Goal: Task Accomplishment & Management: Use online tool/utility

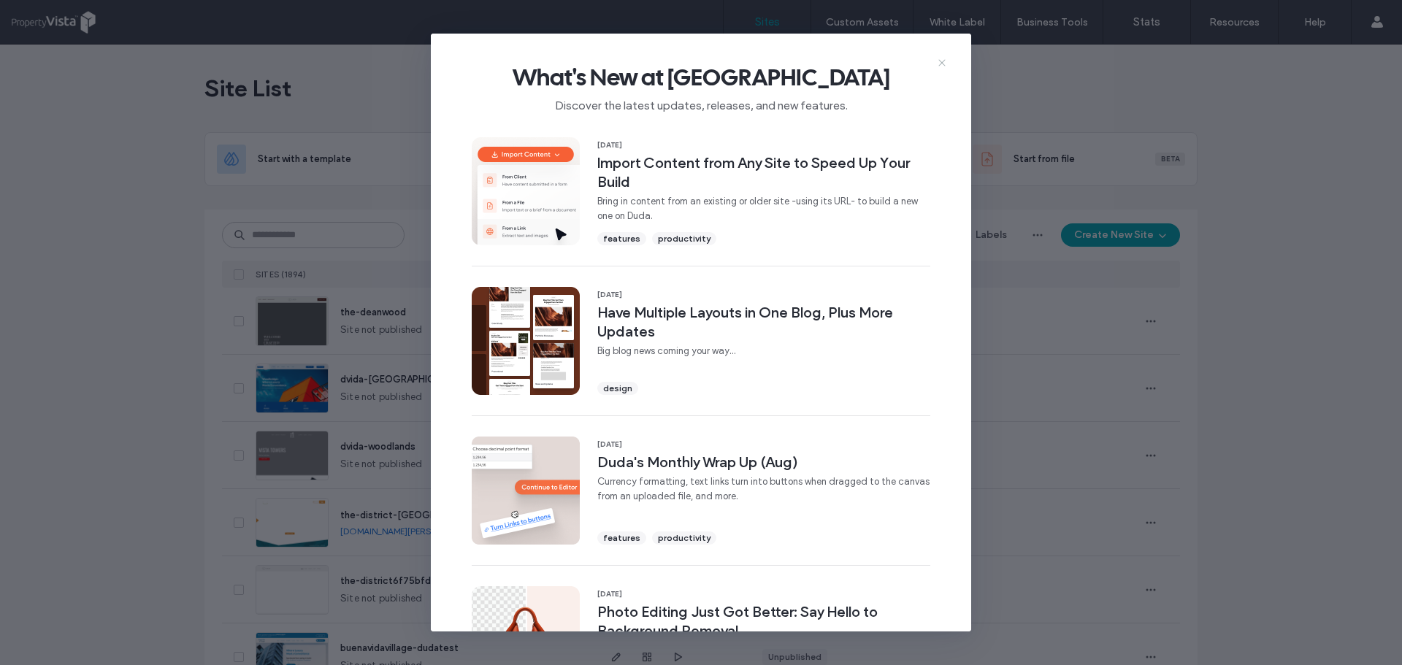
click at [941, 63] on icon at bounding box center [942, 63] width 12 height 12
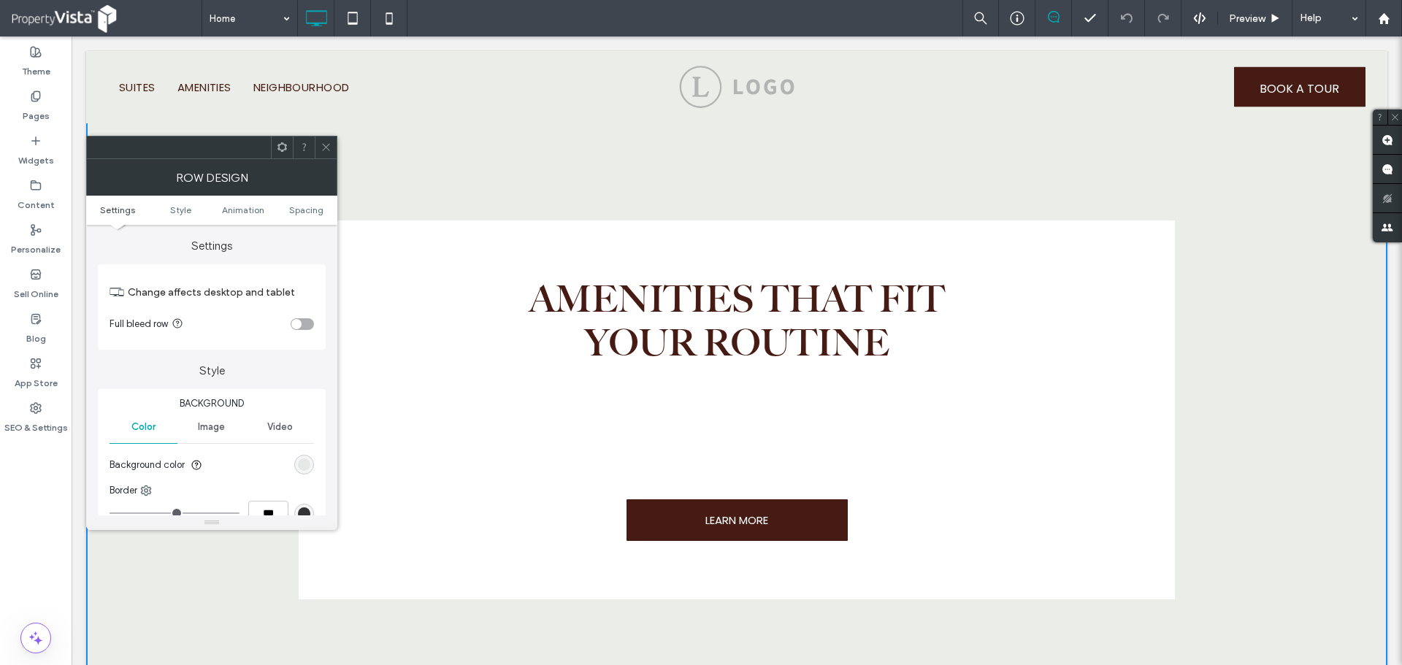
scroll to position [1461, 0]
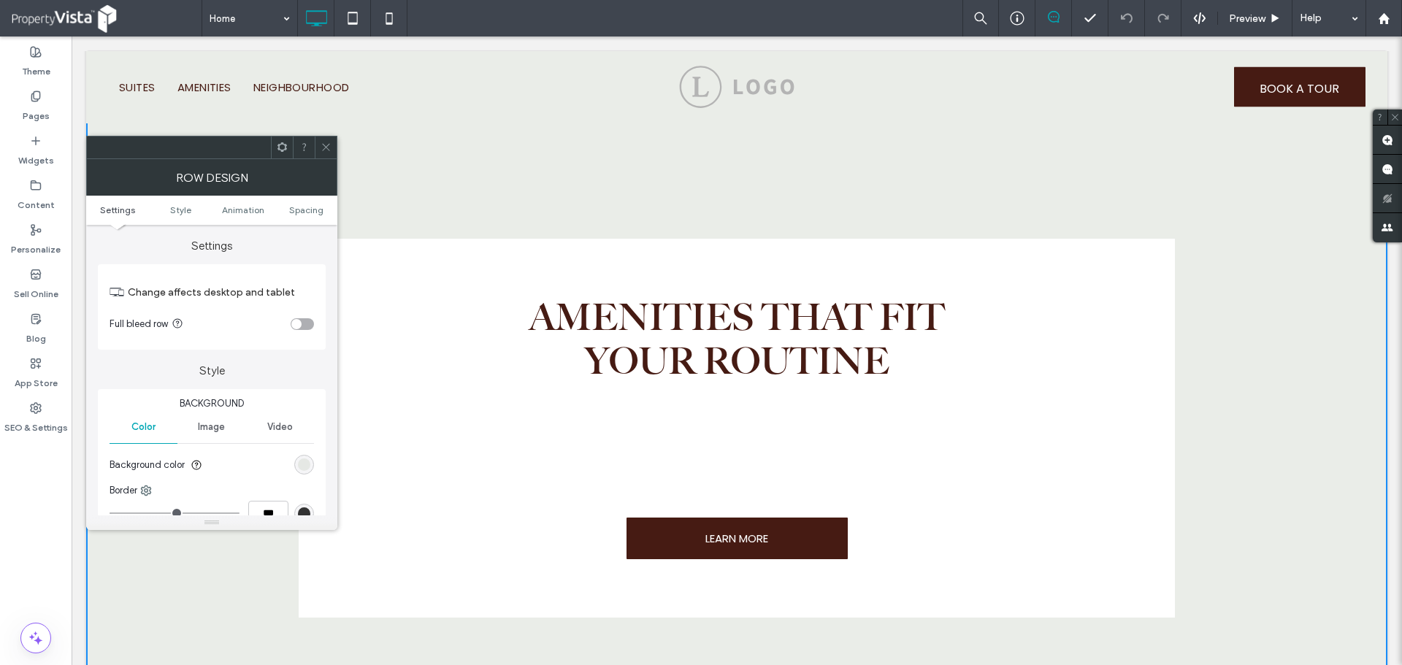
click at [211, 427] on span "Image" at bounding box center [211, 427] width 27 height 12
click at [208, 486] on icon at bounding box center [212, 492] width 12 height 12
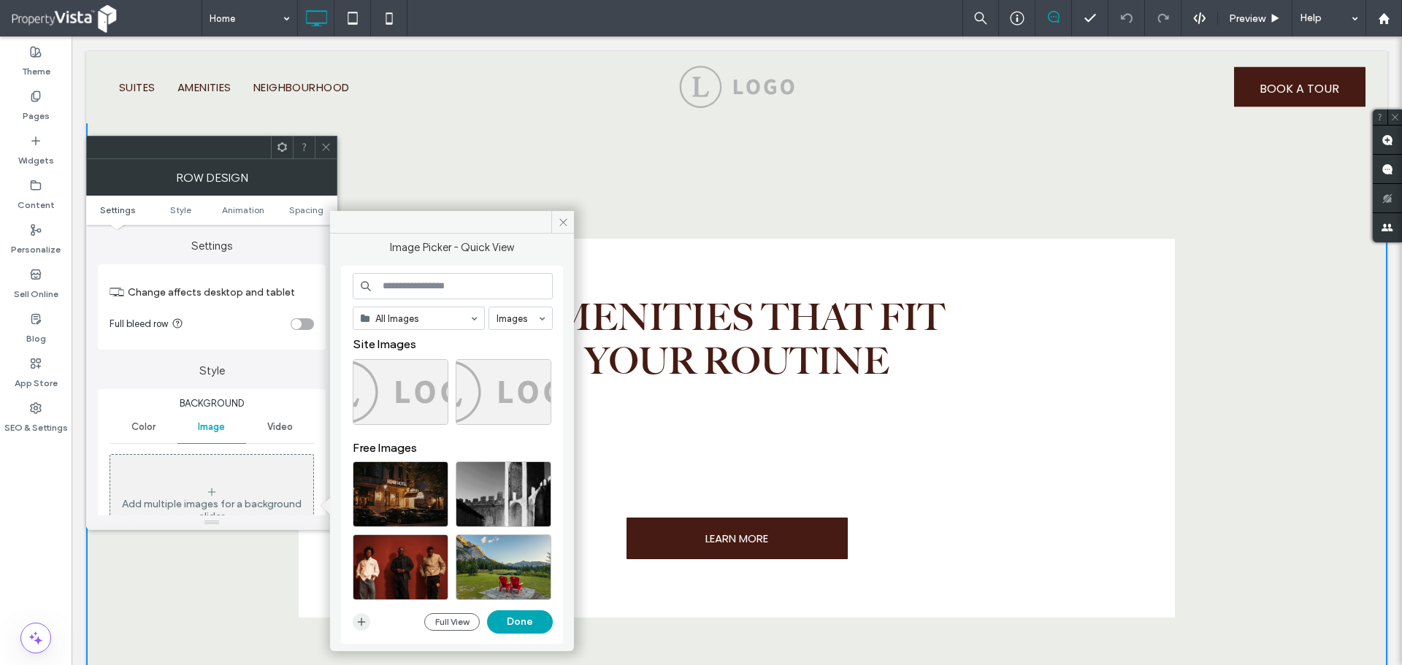
click at [363, 623] on icon "button" at bounding box center [362, 623] width 12 height 12
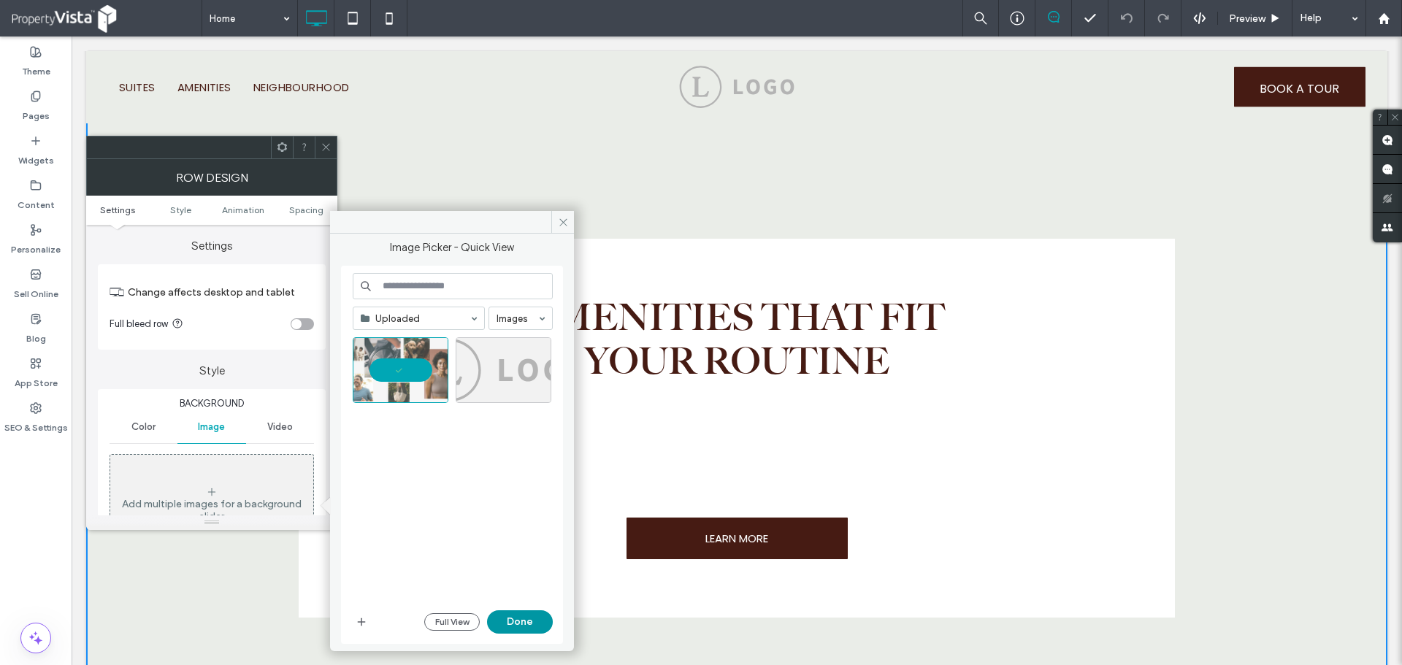
click at [514, 613] on button "Done" at bounding box center [520, 622] width 66 height 23
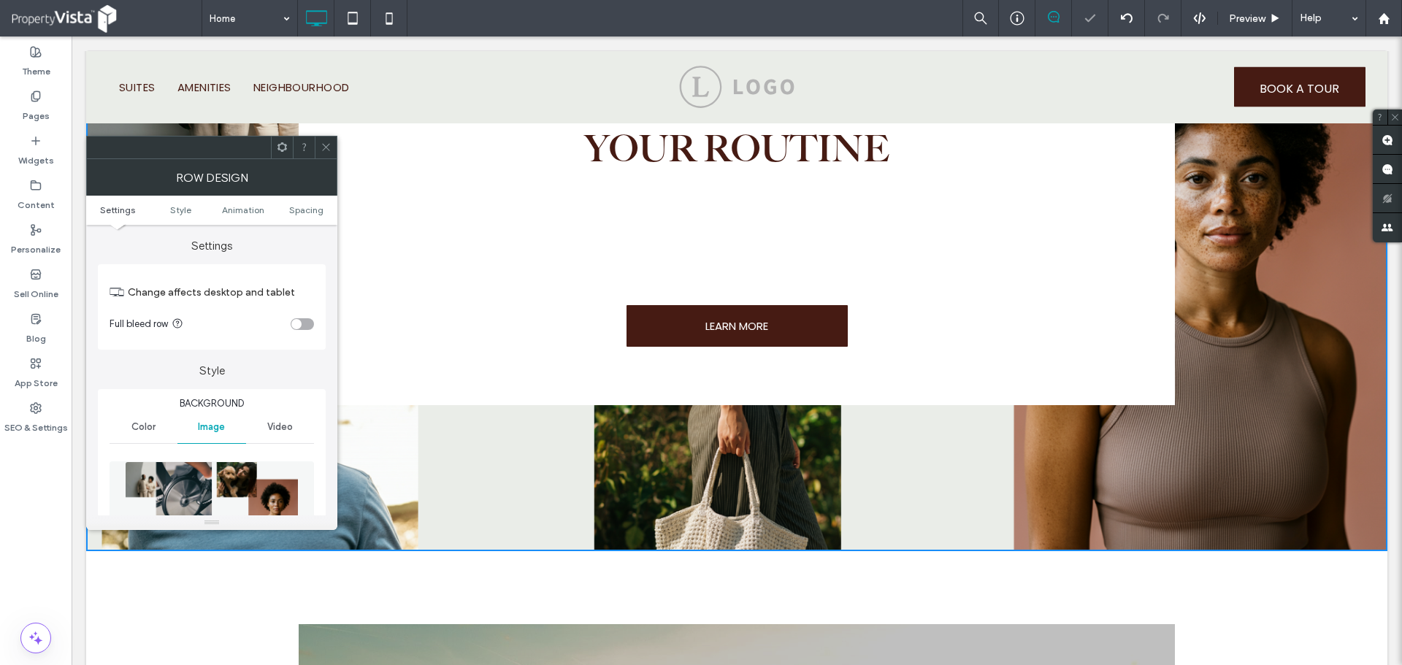
scroll to position [1680, 0]
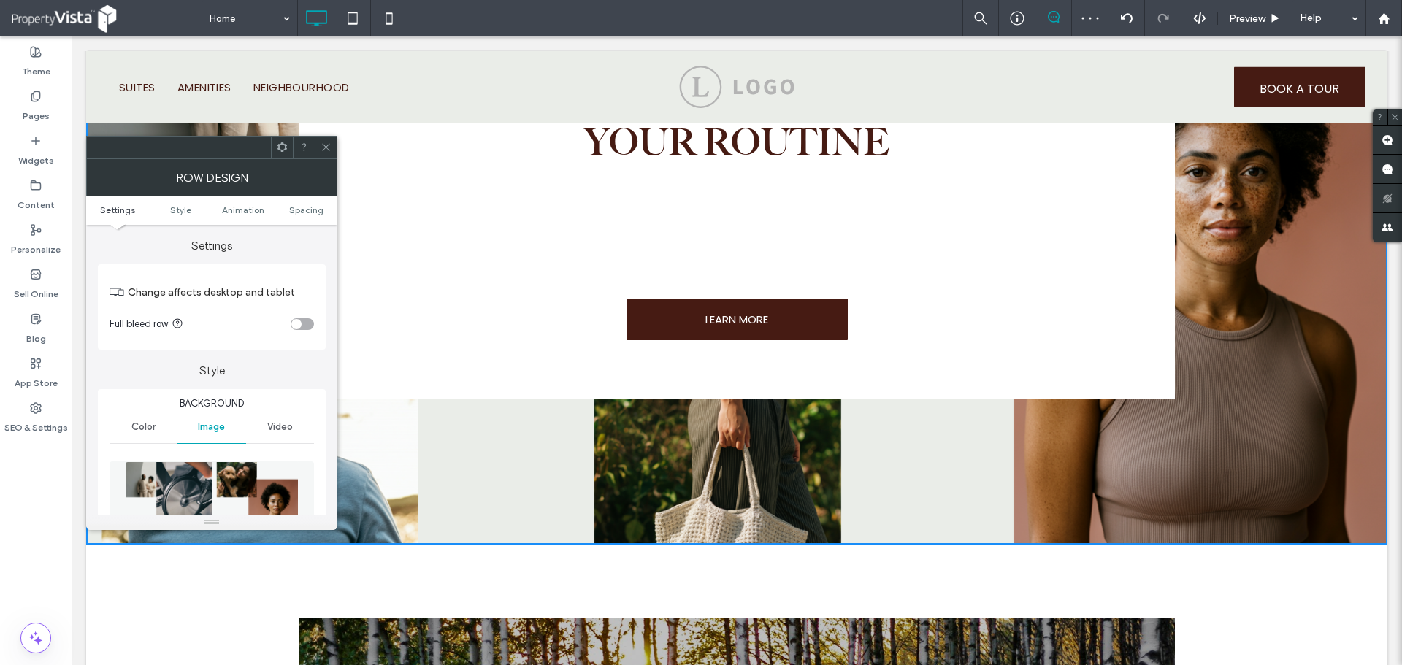
click at [323, 153] on span at bounding box center [326, 148] width 11 height 22
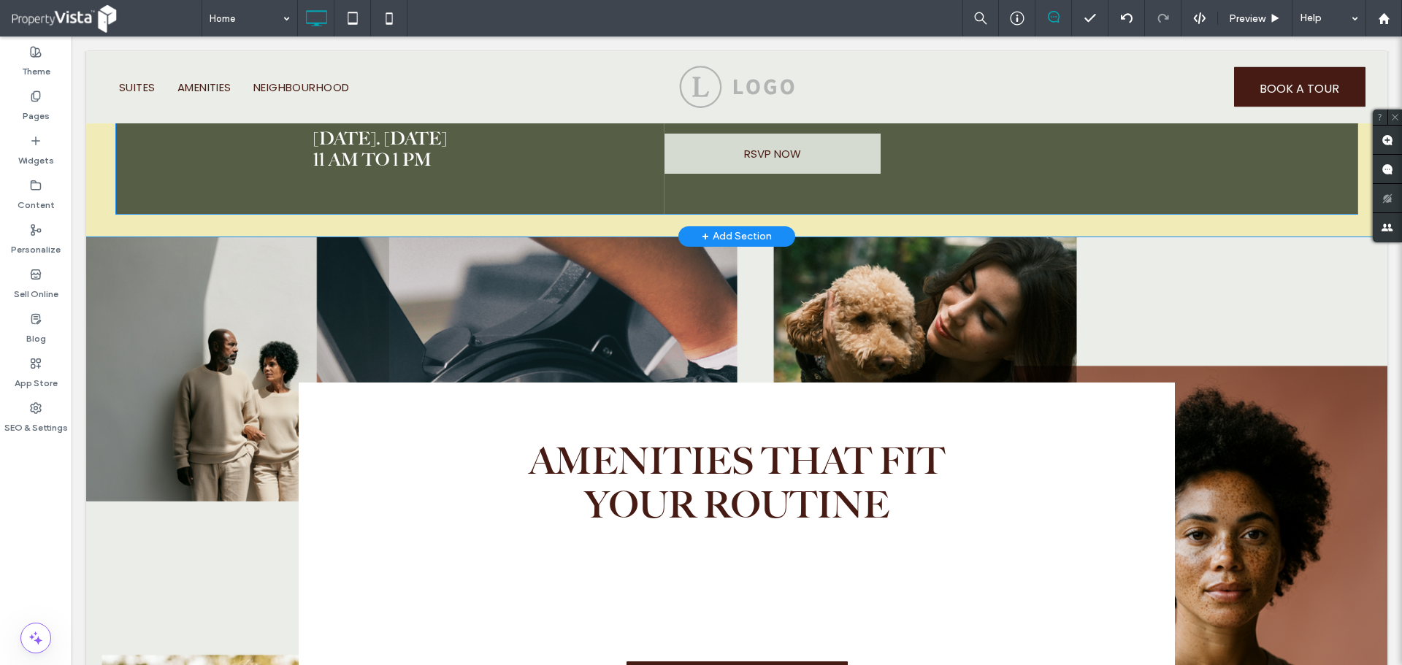
scroll to position [1315, 0]
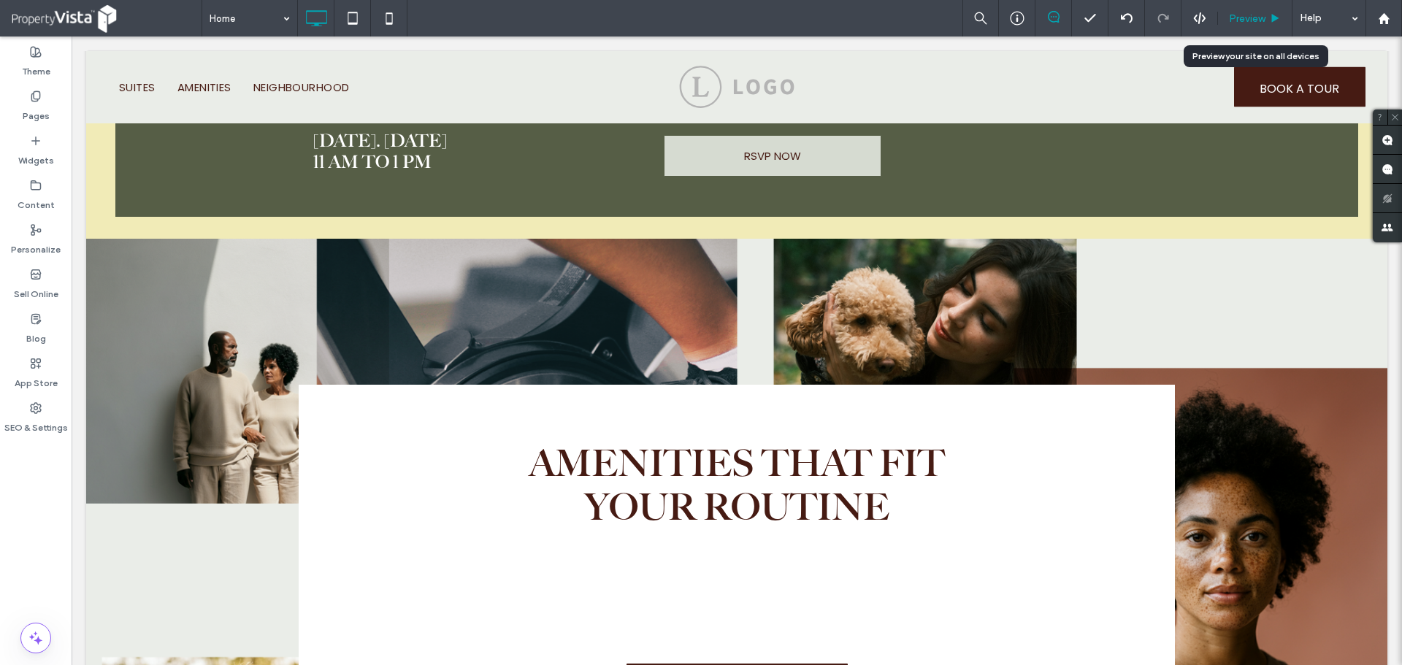
click at [1246, 16] on span "Preview" at bounding box center [1247, 18] width 37 height 12
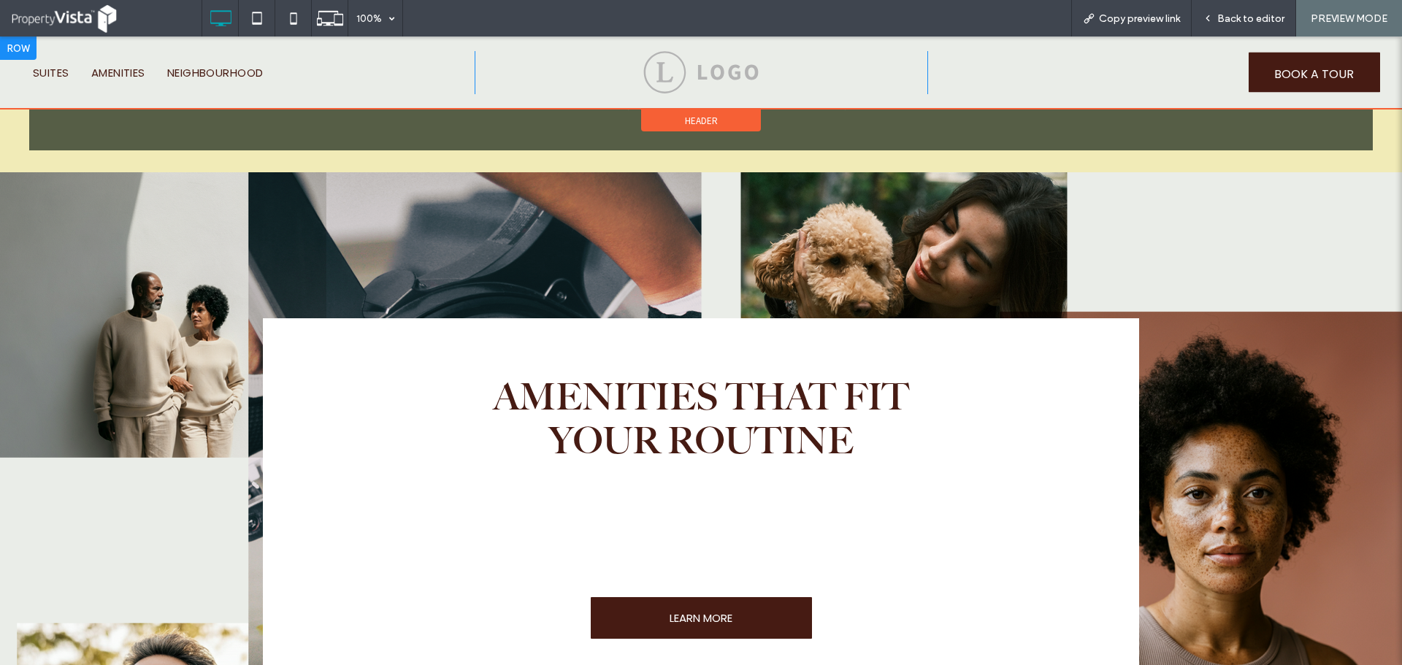
scroll to position [1315, 0]
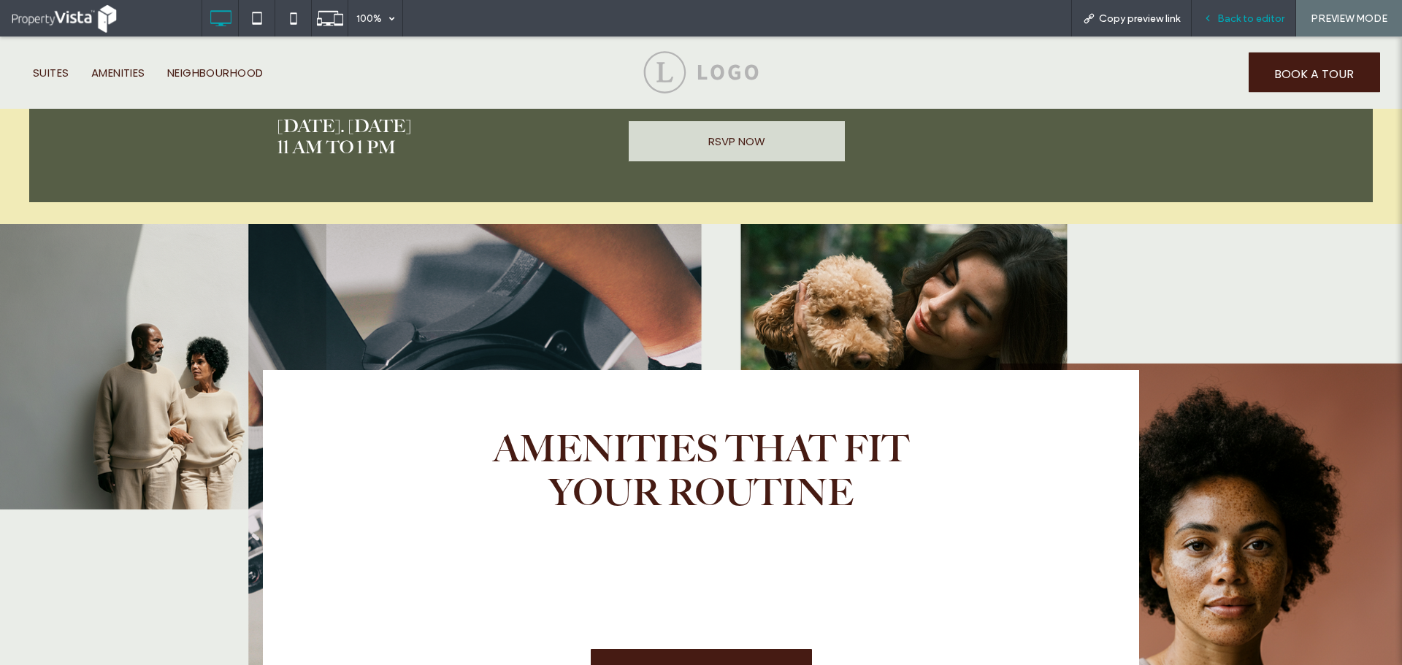
click at [1238, 18] on span "Back to editor" at bounding box center [1251, 18] width 67 height 12
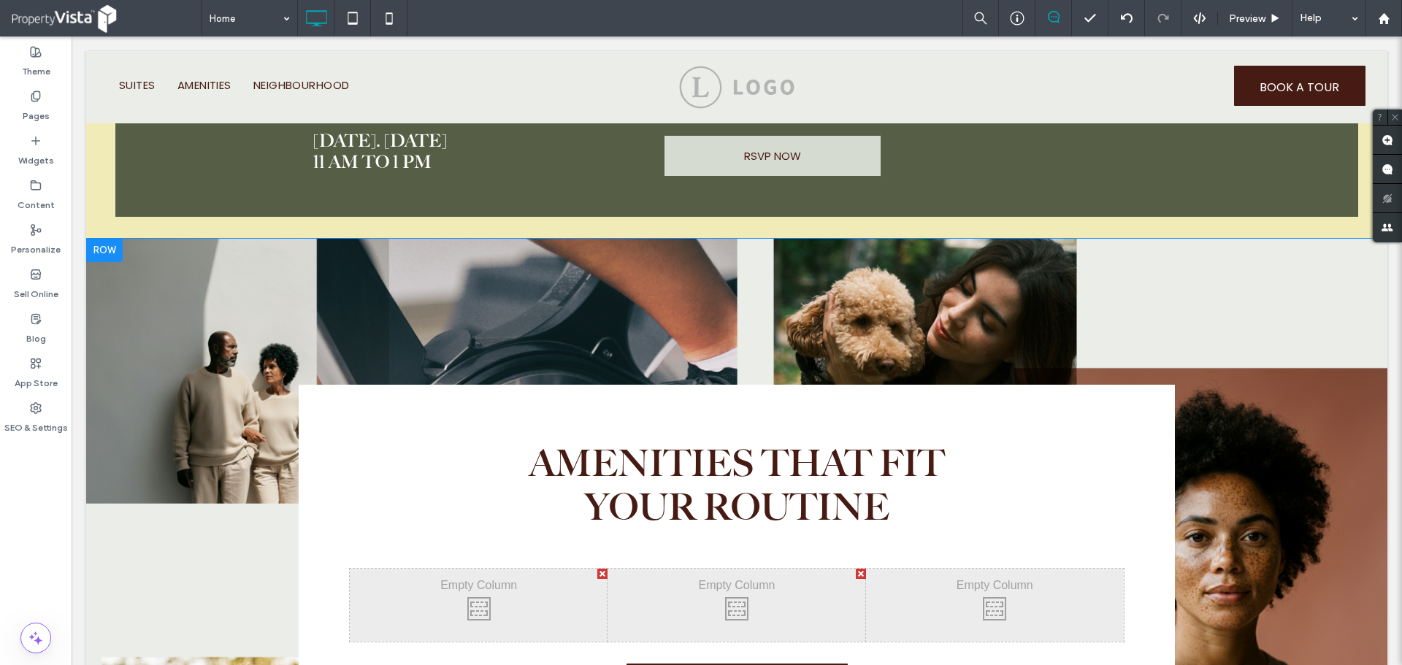
click at [167, 369] on div "AMENITIES THAT FIT YOUR ROUTINE Click To Paste Click To Paste Click To Paste LE…" at bounding box center [737, 574] width 1302 height 671
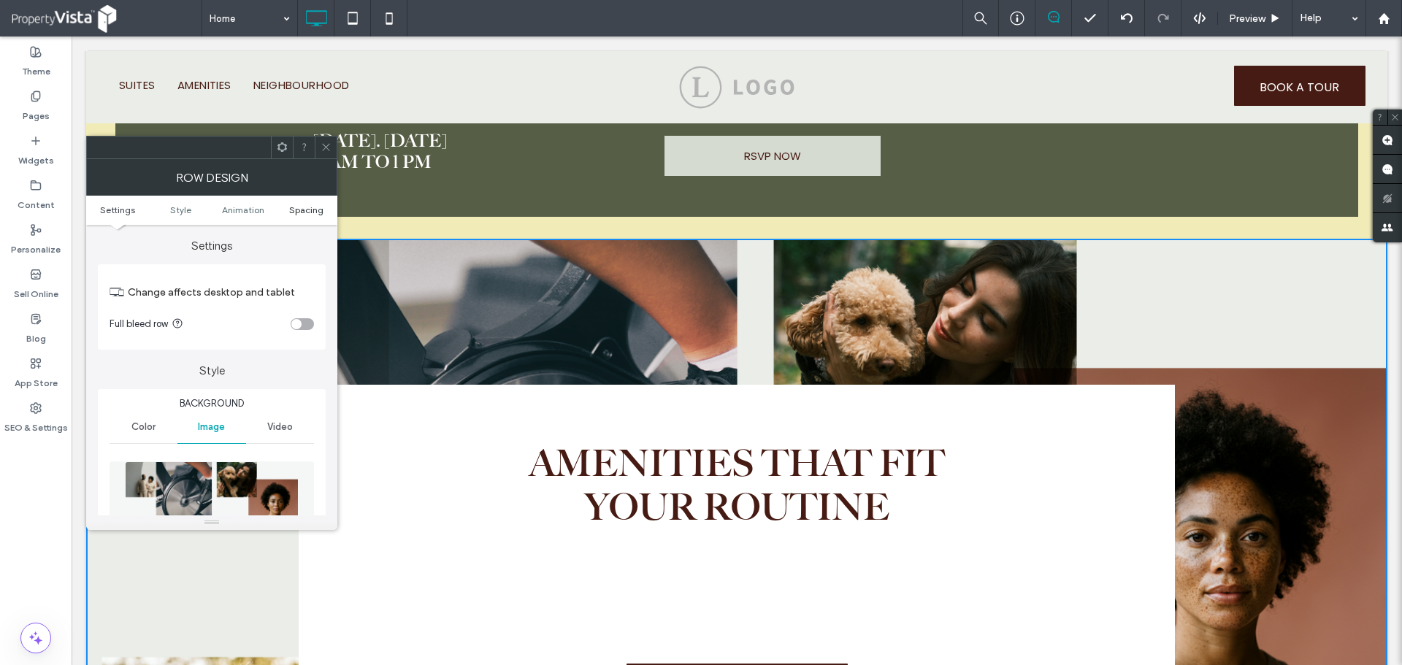
click at [307, 207] on span "Spacing" at bounding box center [306, 210] width 34 height 11
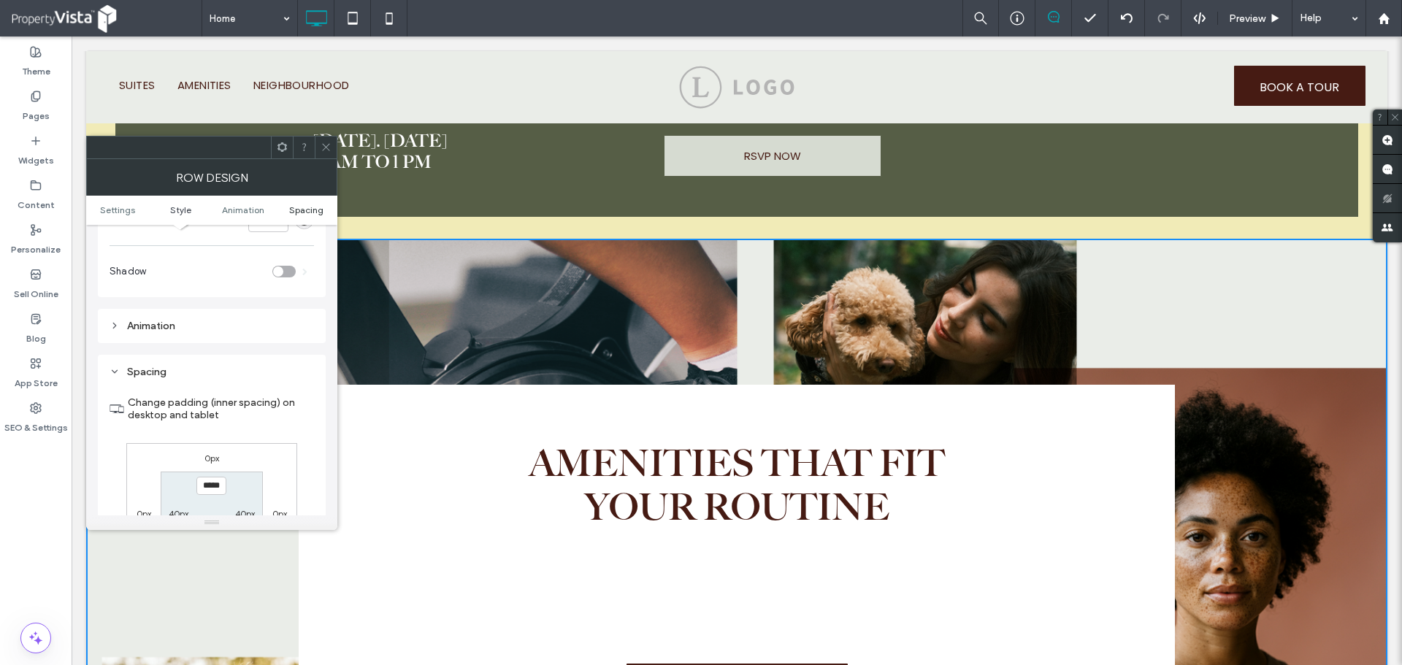
scroll to position [877, 0]
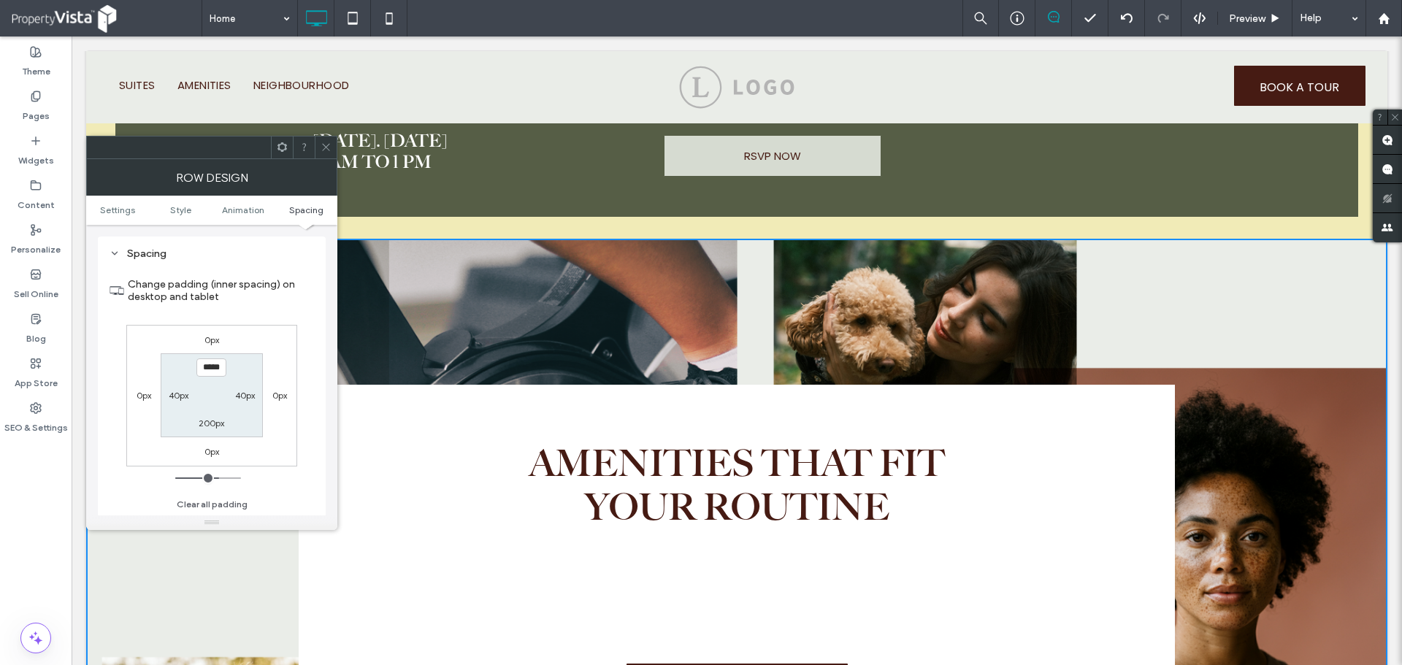
click at [209, 343] on label "0px" at bounding box center [212, 340] width 15 height 11
type input "*"
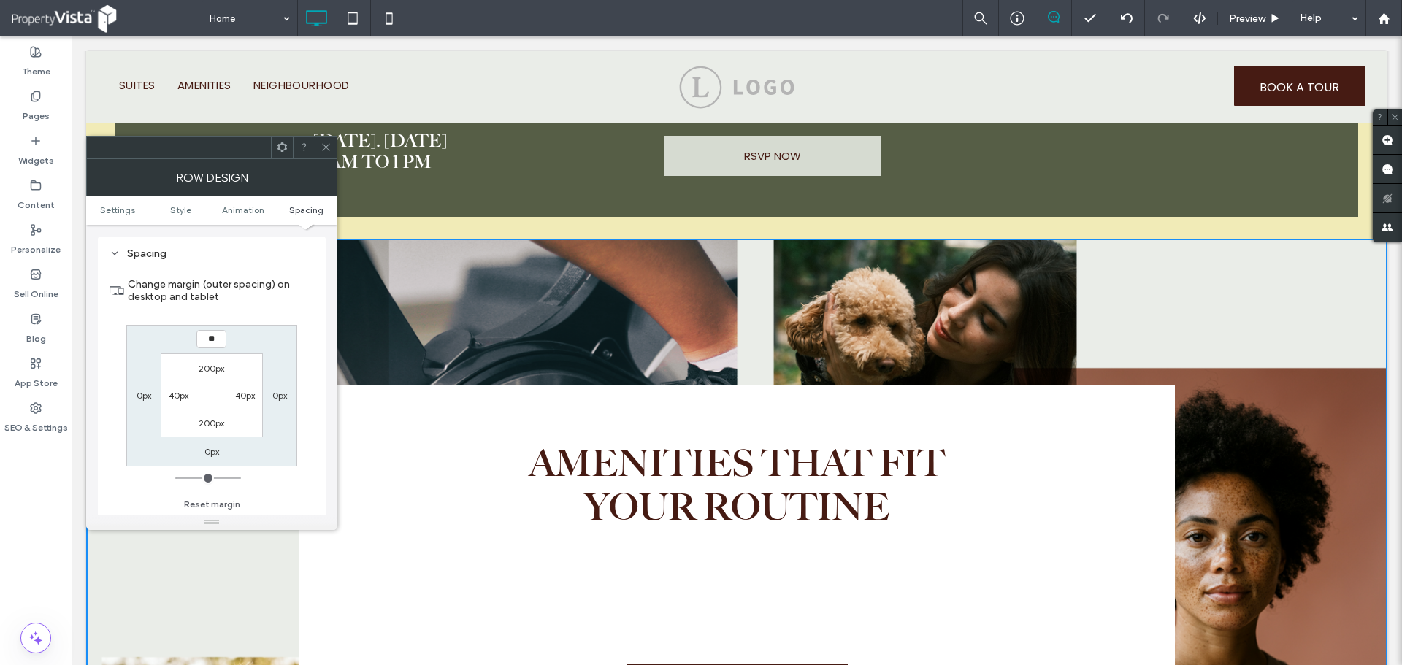
type input "**"
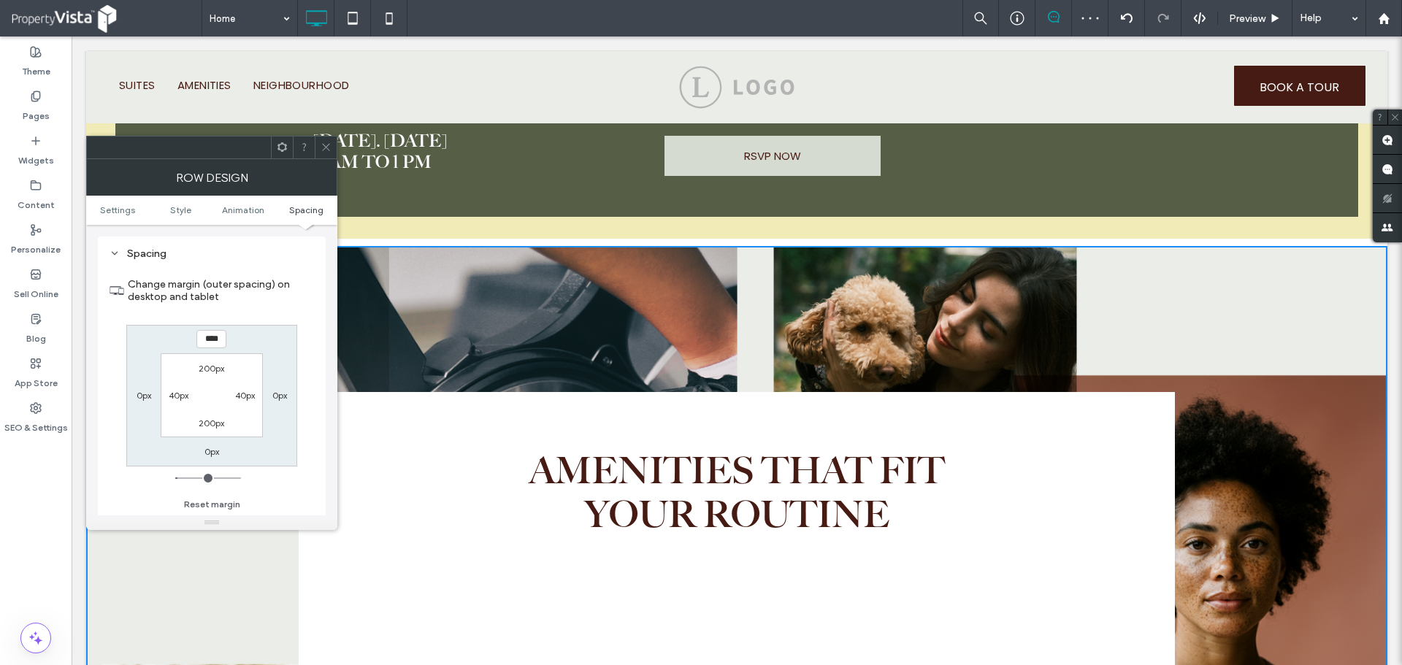
click at [215, 337] on input "****" at bounding box center [211, 339] width 30 height 18
type input "*"
type input "***"
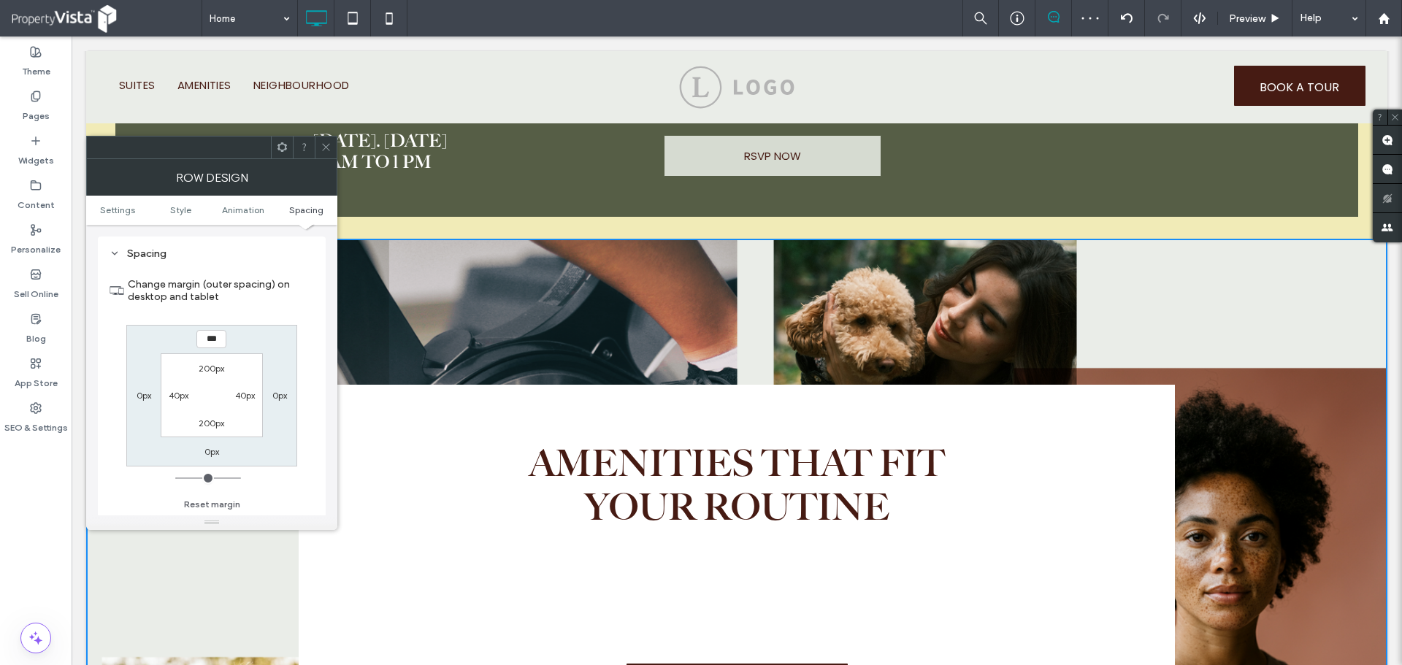
click at [321, 150] on icon at bounding box center [326, 147] width 11 height 11
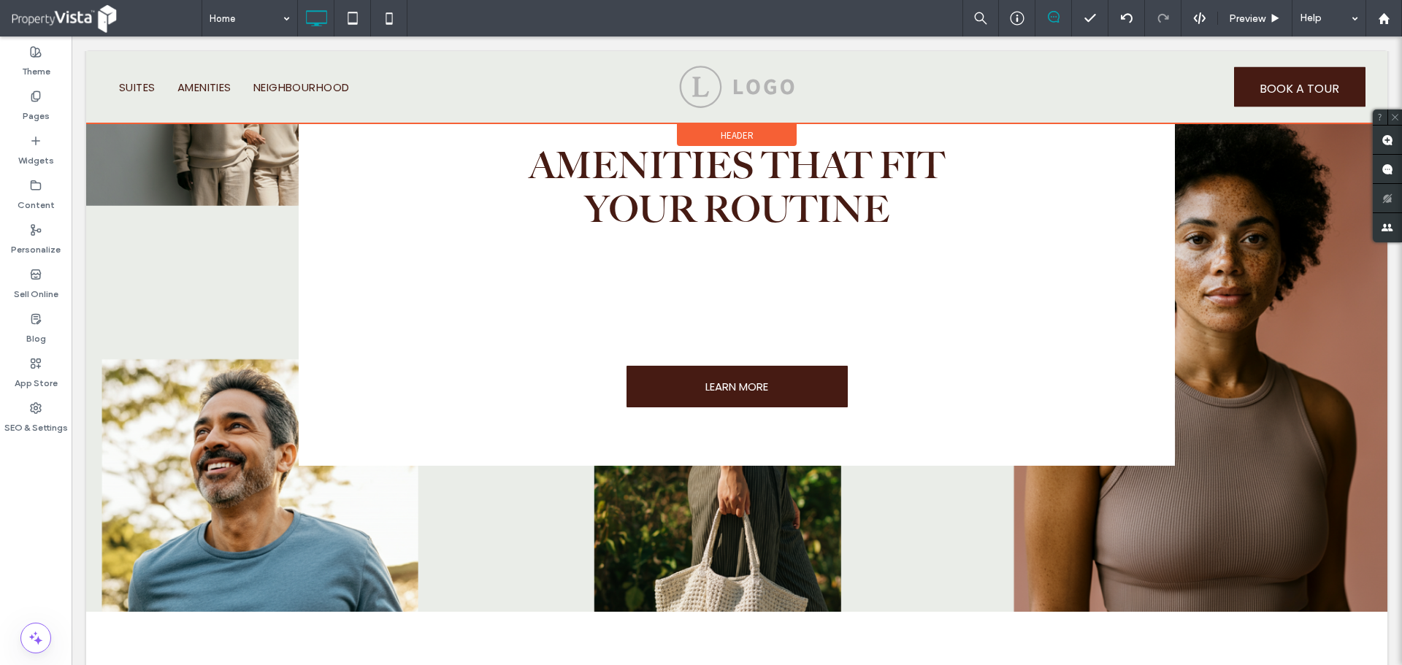
scroll to position [1607, 0]
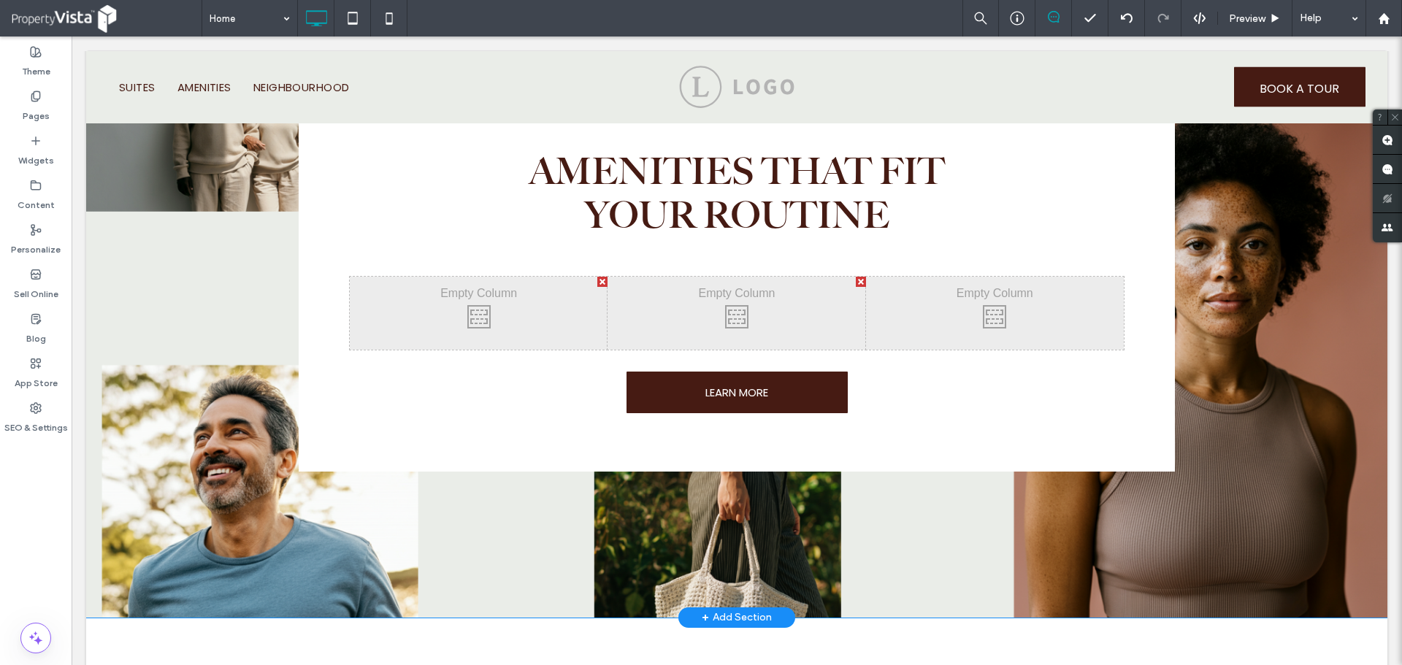
click at [104, 314] on div "AMENITIES THAT FIT YOUR ROUTINE Click To Paste Click To Paste Click To Paste LE…" at bounding box center [737, 282] width 1302 height 671
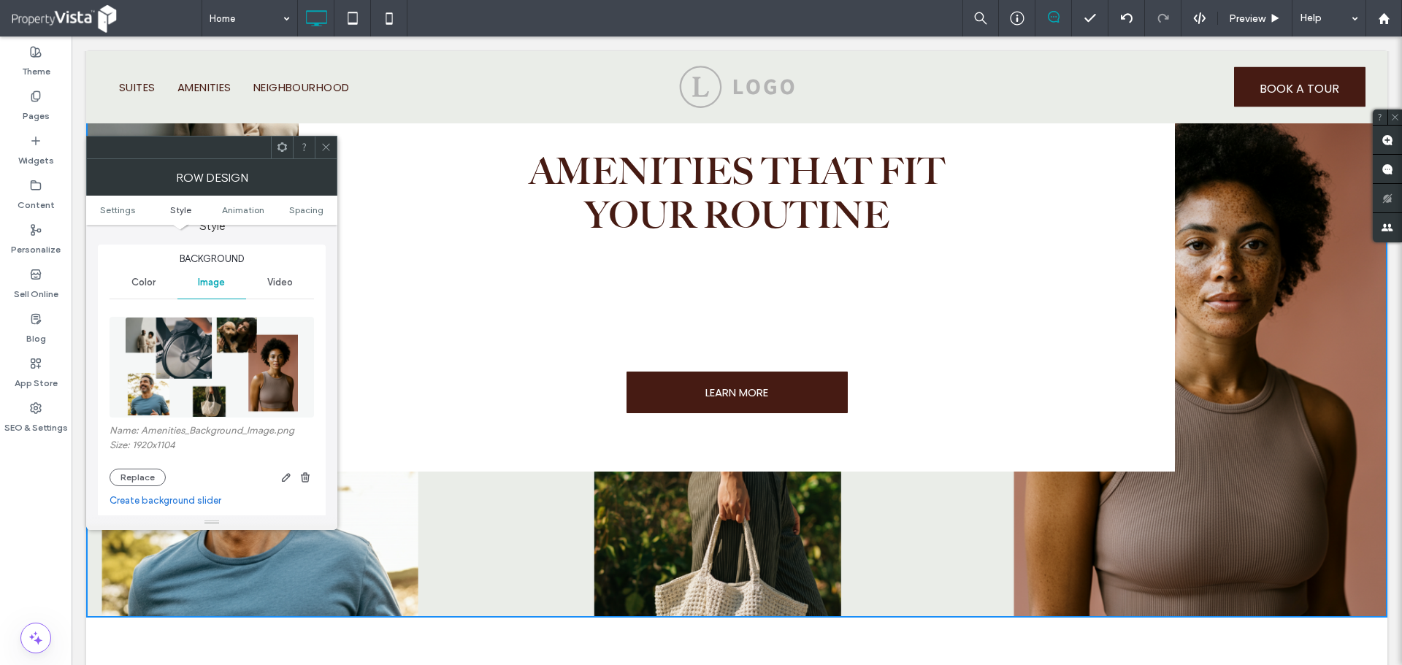
scroll to position [146, 0]
click at [299, 213] on span "Spacing" at bounding box center [306, 210] width 34 height 11
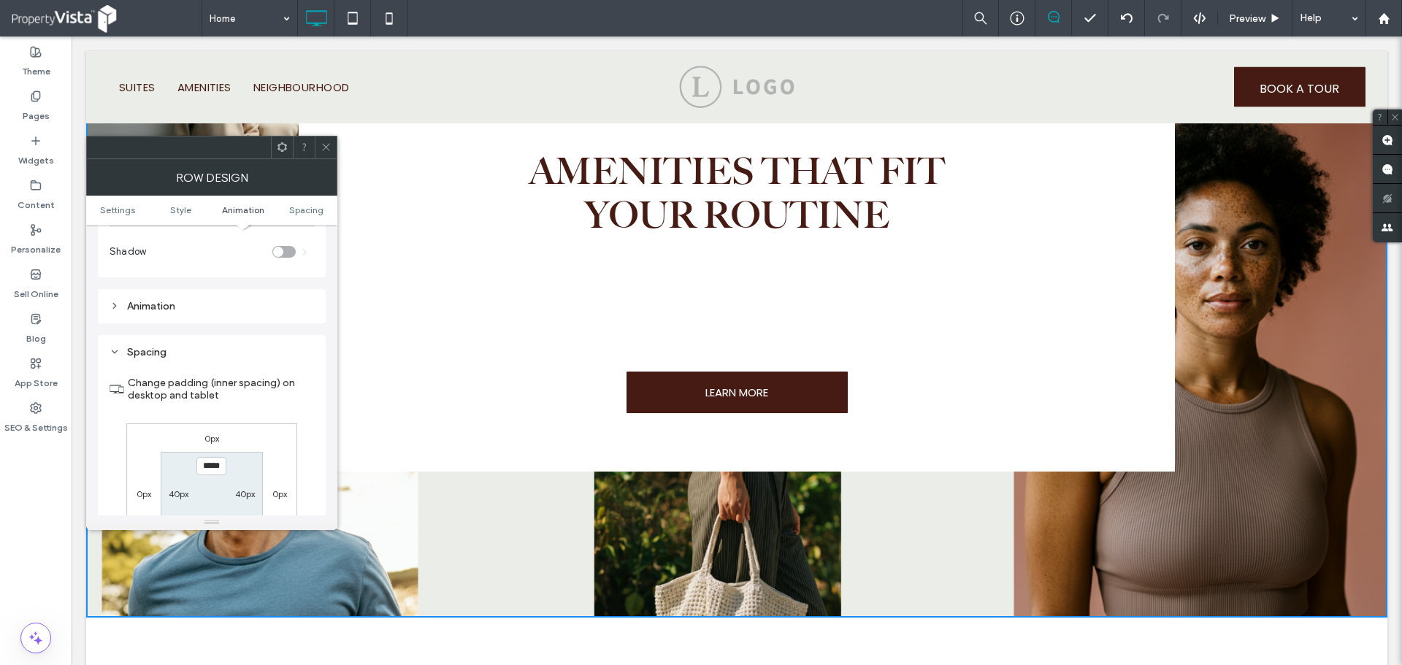
scroll to position [877, 0]
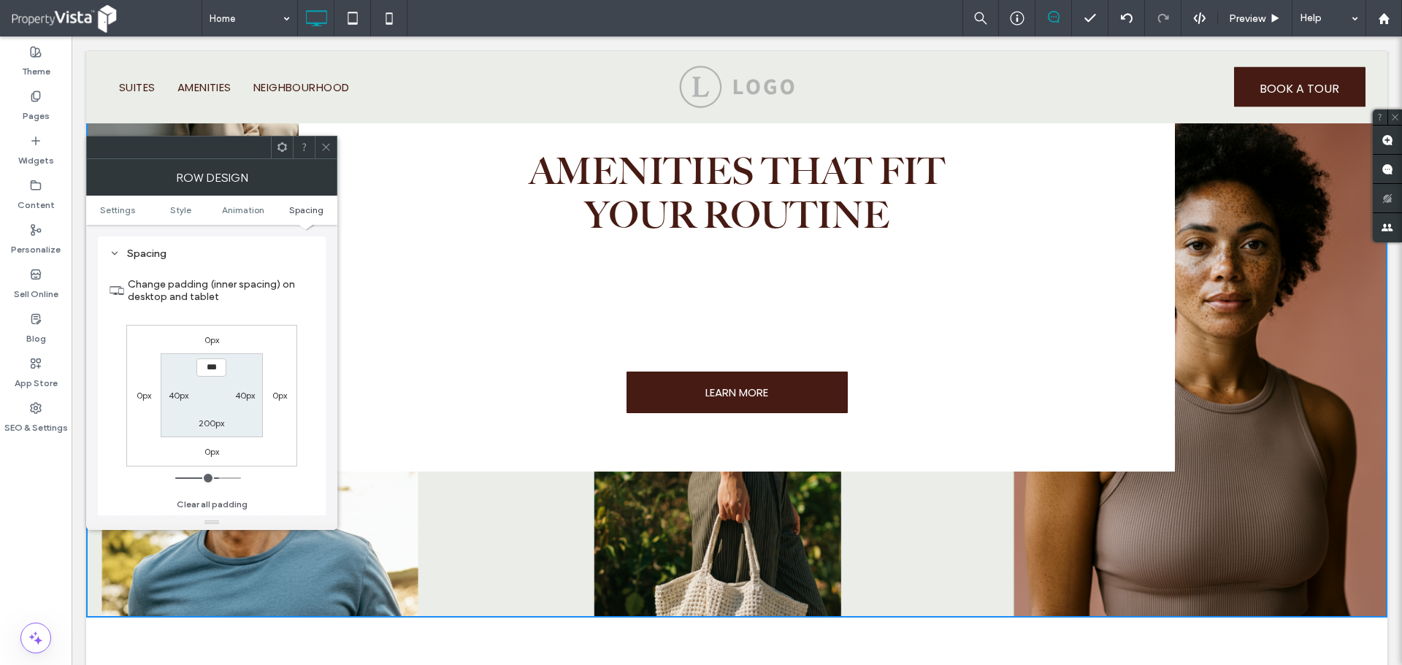
type input "*****"
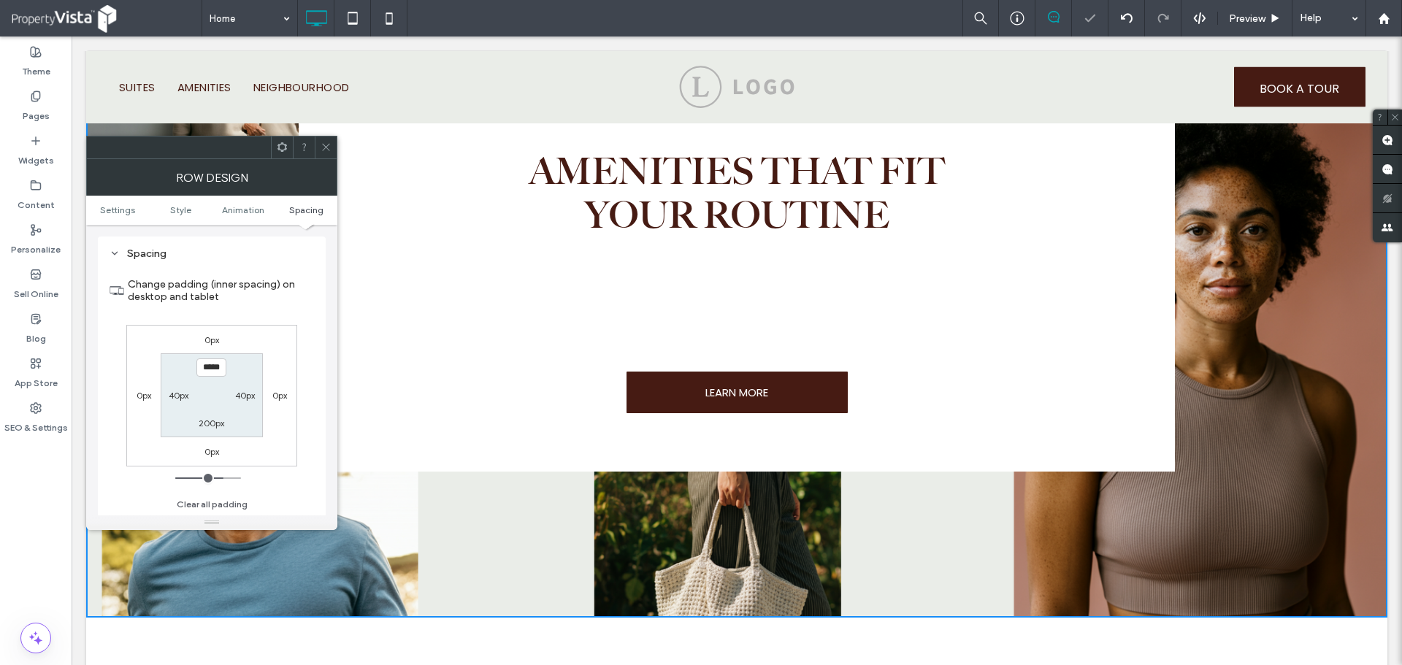
click at [213, 422] on label "200px" at bounding box center [212, 423] width 26 height 11
type input "***"
type input "*****"
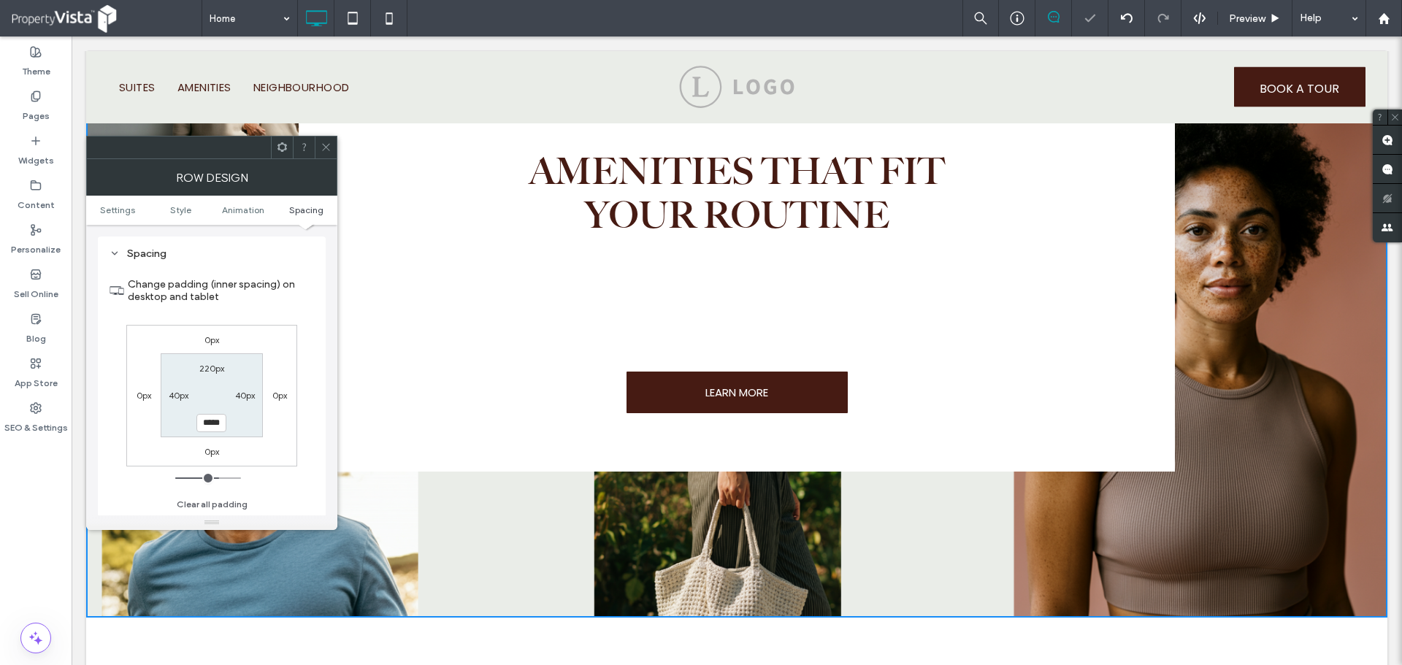
scroll to position [1636, 0]
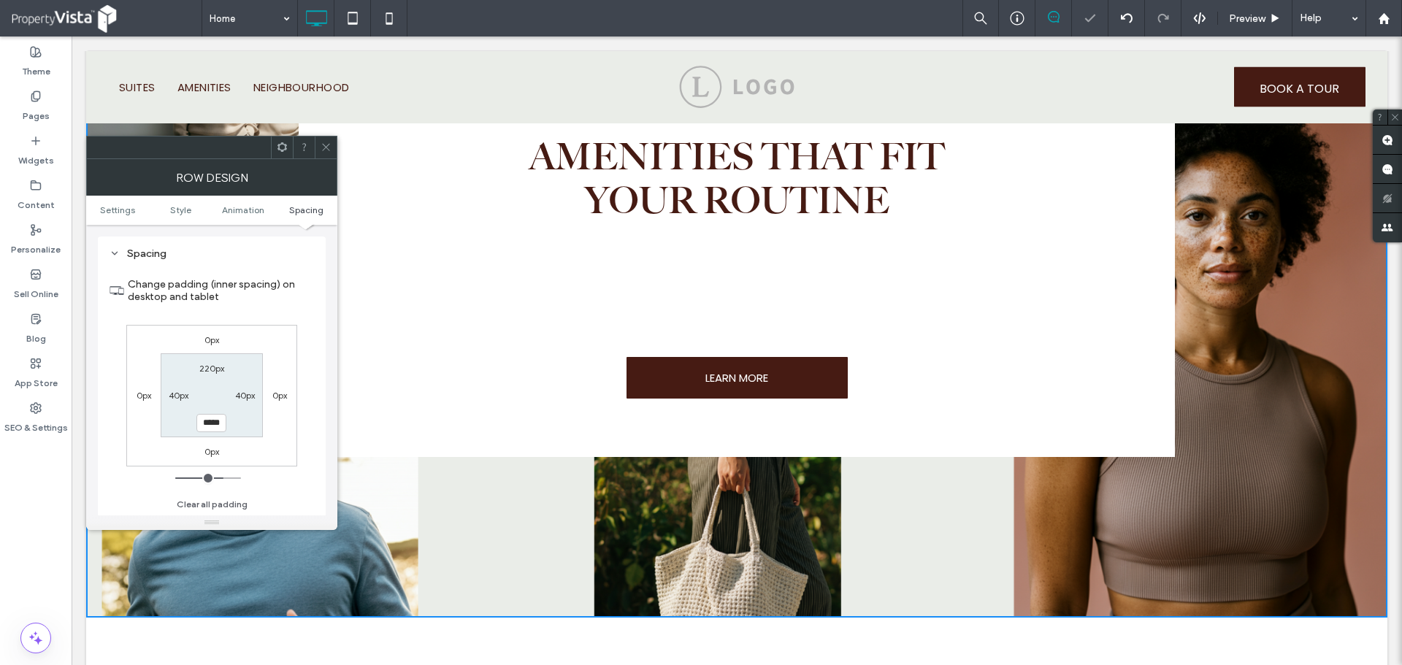
drag, startPoint x: 327, startPoint y: 145, endPoint x: 316, endPoint y: 72, distance: 74.6
click at [327, 145] on icon at bounding box center [326, 147] width 11 height 11
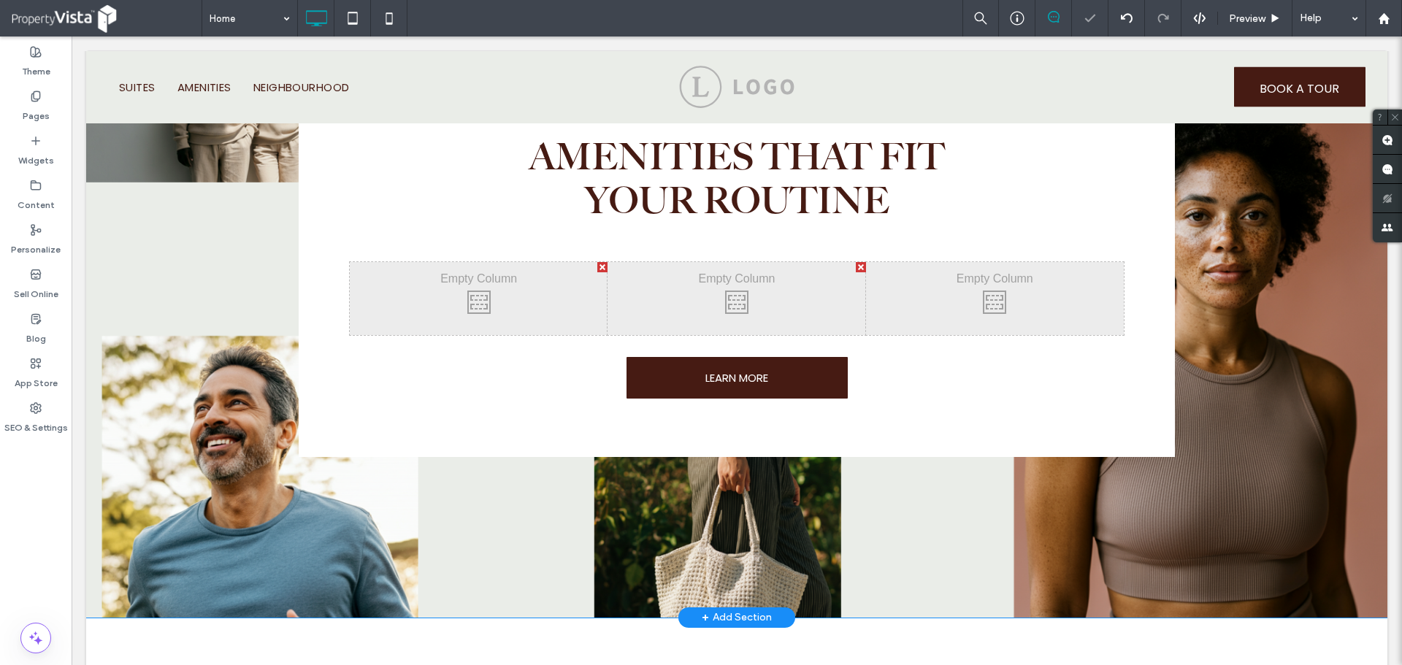
click at [203, 476] on div "AMENITIES THAT FIT YOUR ROUTINE Click To Paste Click To Paste Click To Paste LE…" at bounding box center [737, 267] width 1302 height 701
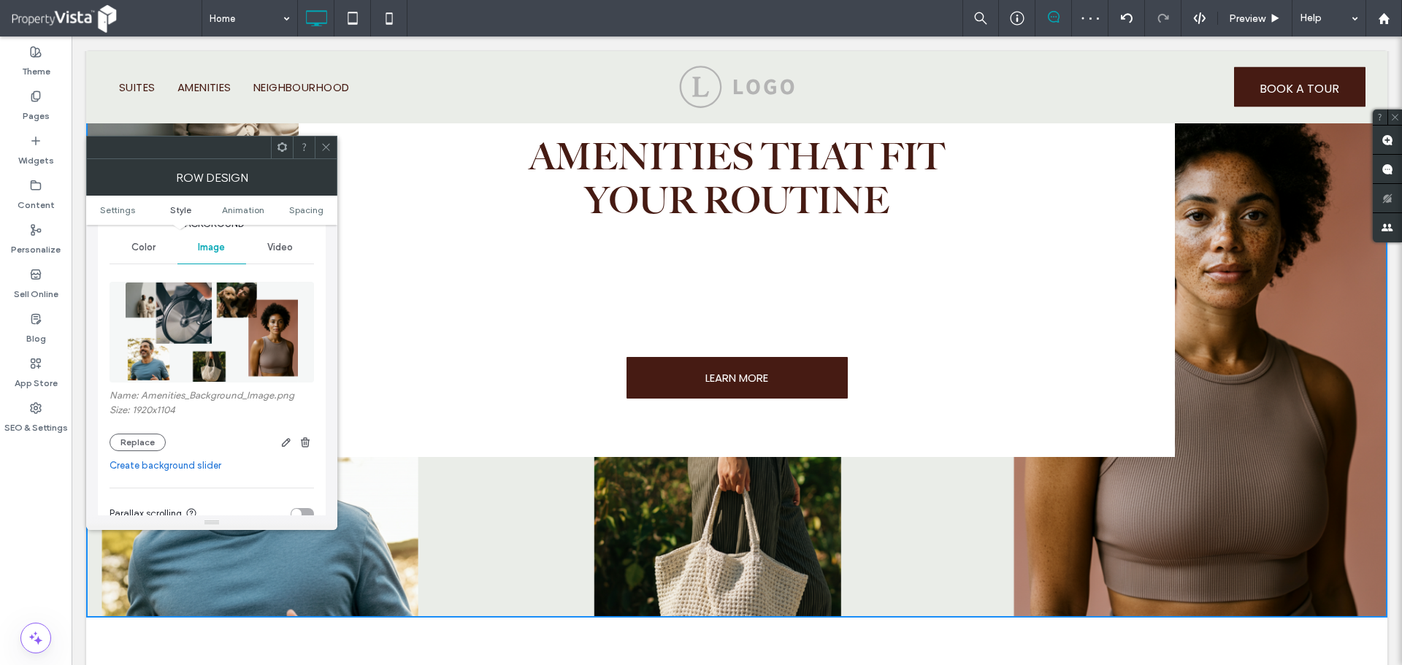
scroll to position [219, 0]
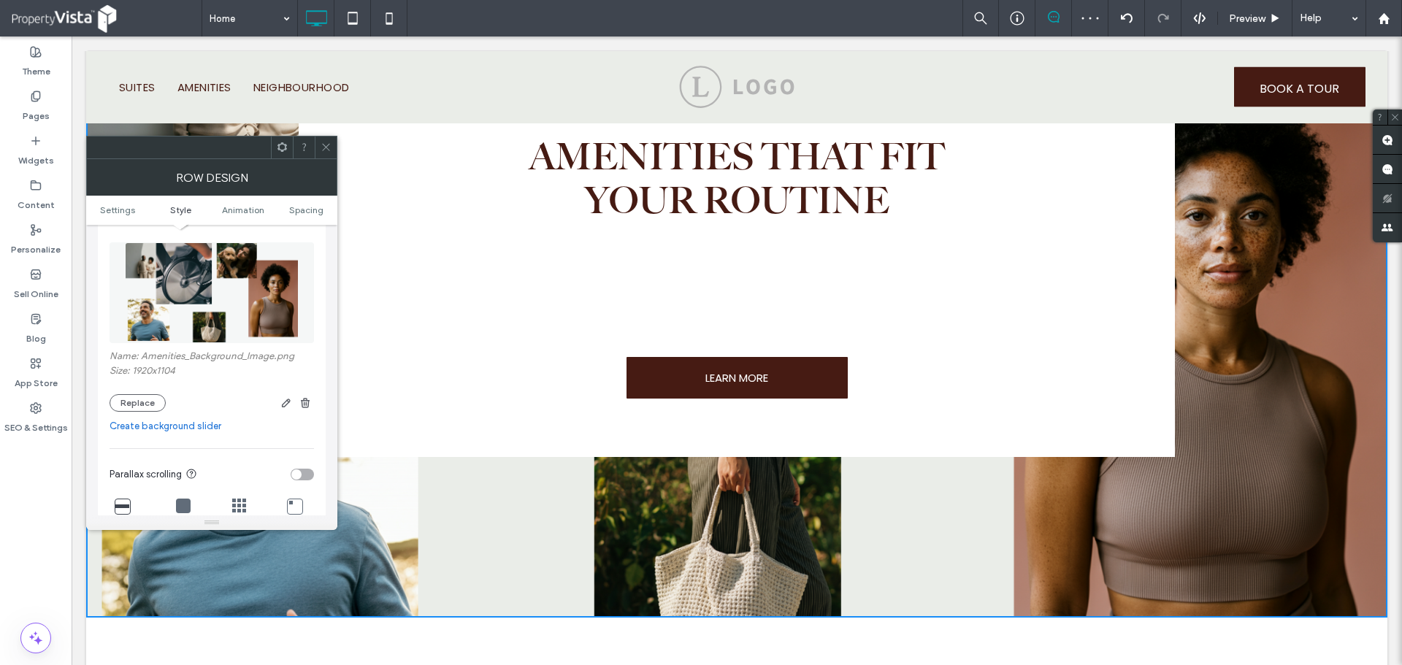
drag, startPoint x: 321, startPoint y: 149, endPoint x: 297, endPoint y: 119, distance: 38.9
click at [321, 149] on icon at bounding box center [326, 147] width 11 height 11
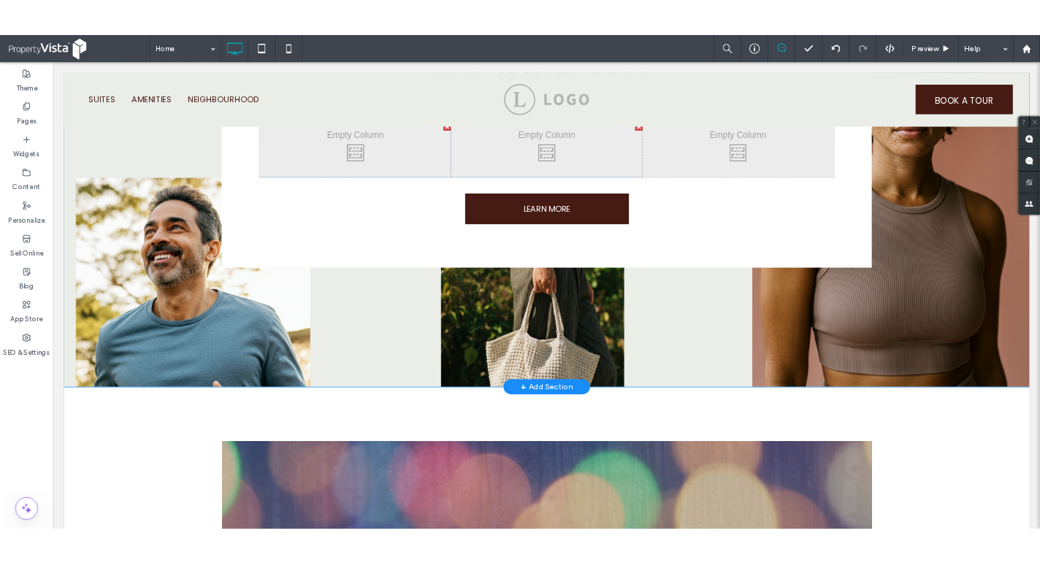
scroll to position [1782, 0]
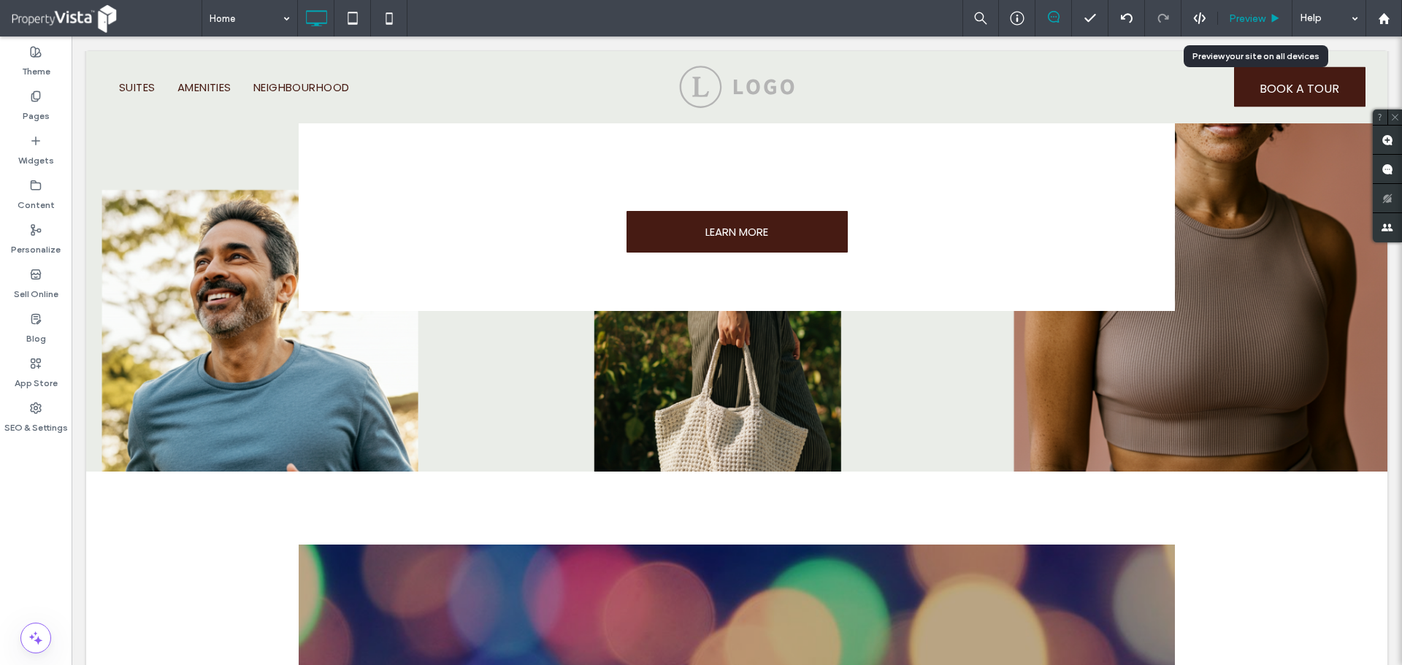
click at [1253, 15] on span "Preview" at bounding box center [1247, 18] width 37 height 12
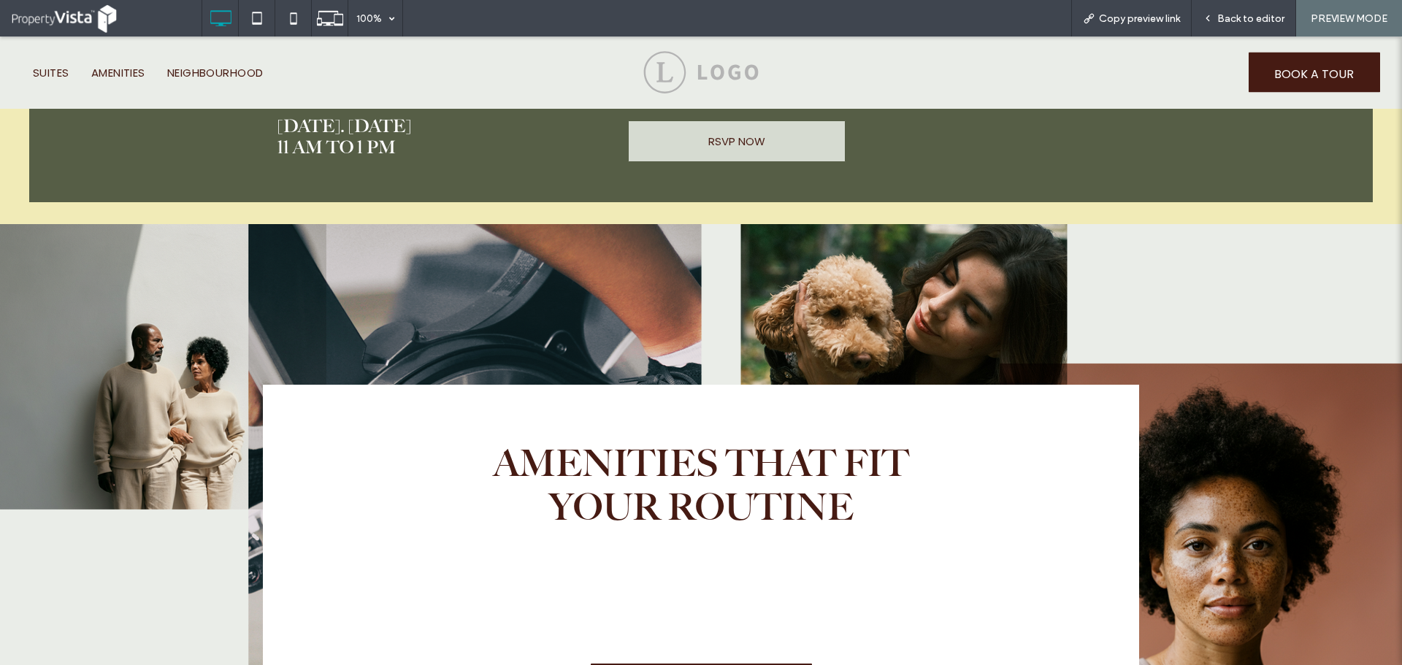
scroll to position [1271, 0]
